Goal: Task Accomplishment & Management: Use online tool/utility

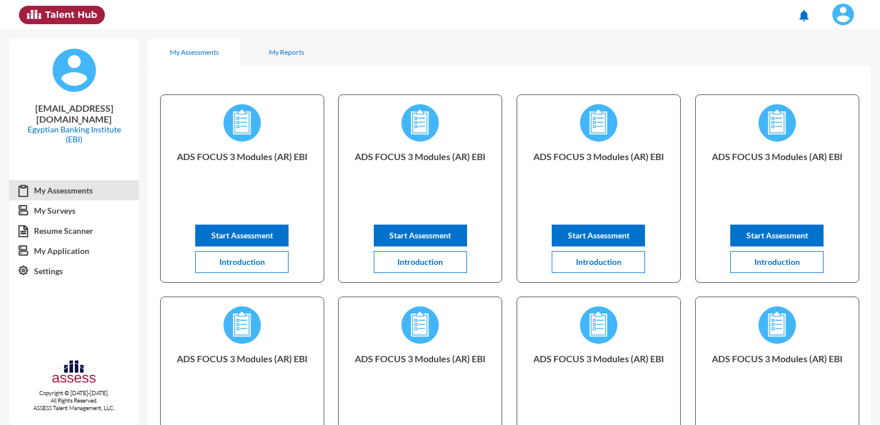
click at [832, 13] on img at bounding box center [843, 14] width 23 height 23
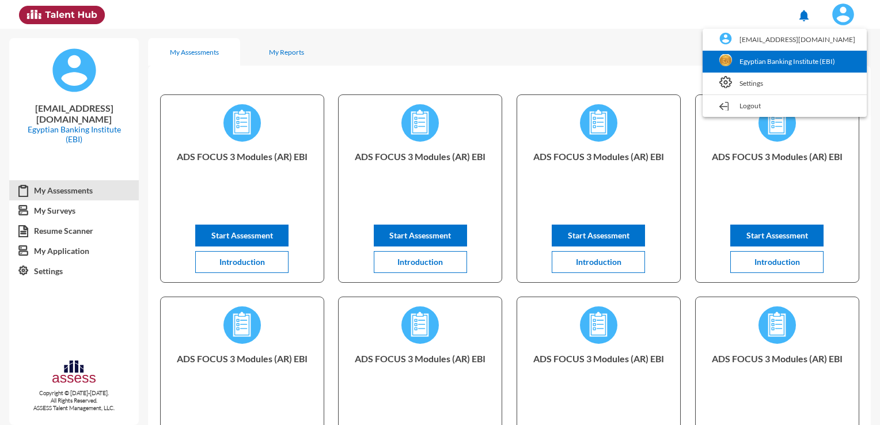
click at [822, 61] on link "Egyptian Banking Institute (EBI)" at bounding box center [785, 62] width 153 height 22
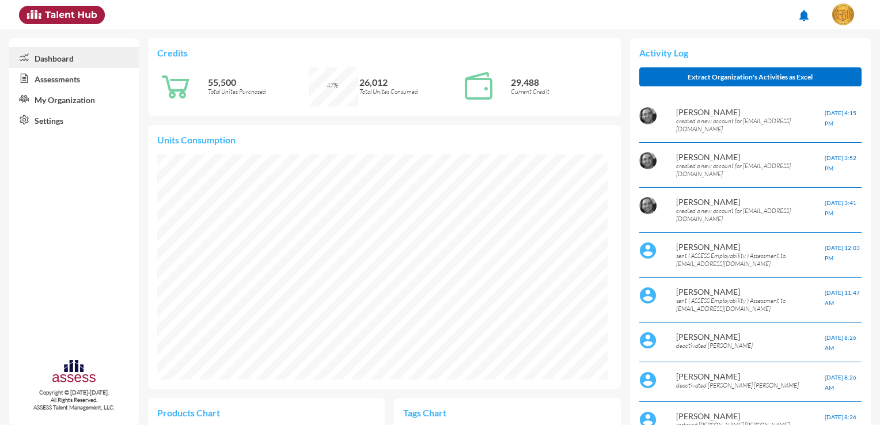
scroll to position [102, 216]
click at [89, 82] on link "Assessments" at bounding box center [74, 78] width 130 height 21
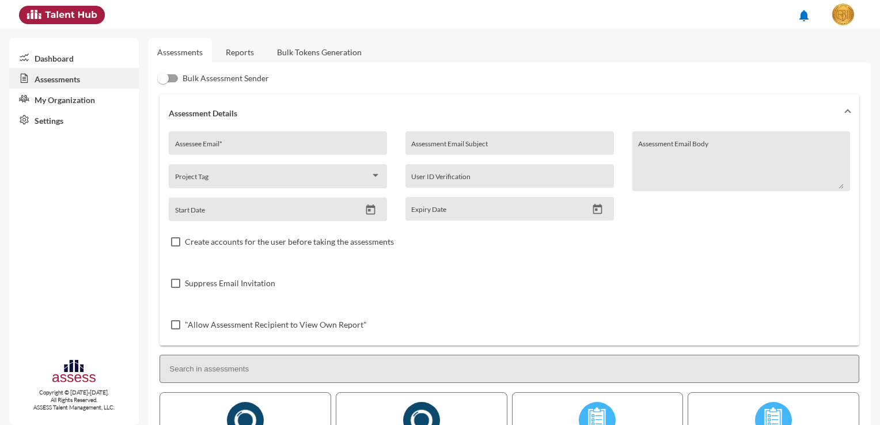
click at [298, 55] on link "Bulk Tokens Generation" at bounding box center [319, 52] width 103 height 28
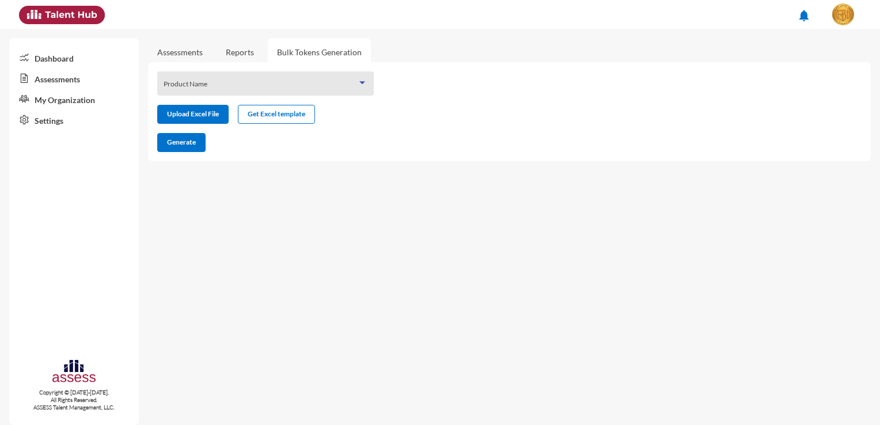
click at [247, 84] on span at bounding box center [261, 87] width 194 height 9
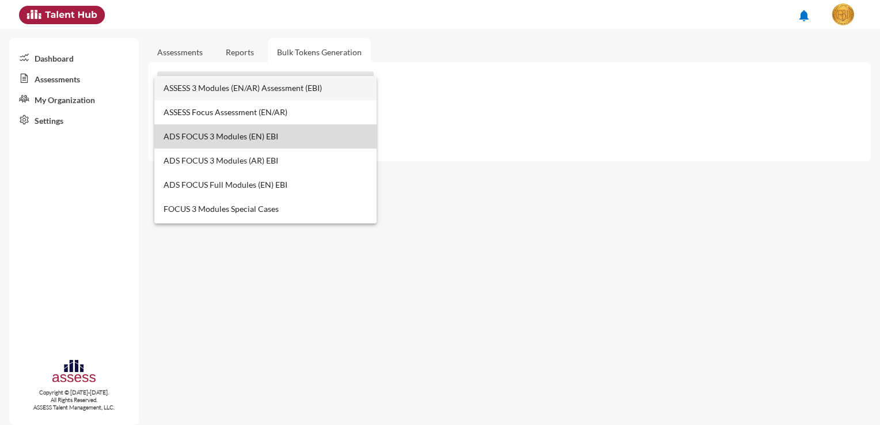
click at [274, 138] on span "ADS FOCUS 3 Modules (EN) EBI" at bounding box center [266, 136] width 205 height 24
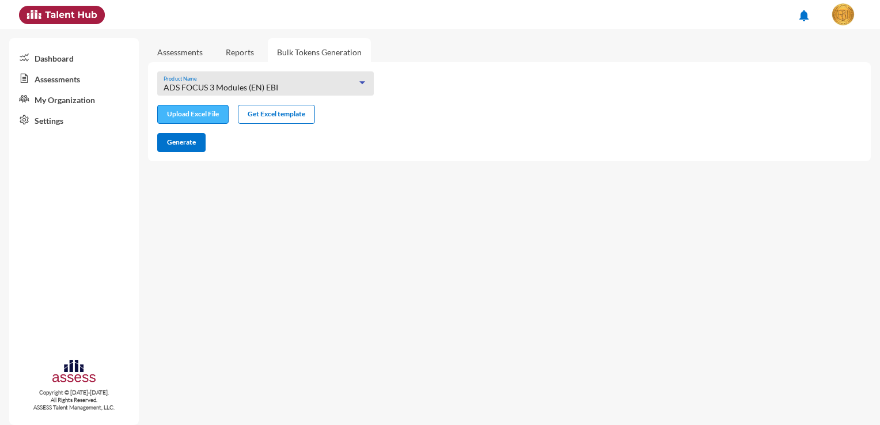
click at [197, 115] on input "file" at bounding box center [193, 115] width 70 height 12
type input "C:\fakepath\excel (15).xlsx"
click at [180, 155] on div "ADS FOCUS 3 Modules (EN) EBI Product Name Upload Excel File Get Excel template …" at bounding box center [509, 111] width 723 height 99
click at [187, 149] on button "Generate" at bounding box center [181, 142] width 48 height 19
